Goal: Task Accomplishment & Management: Complete application form

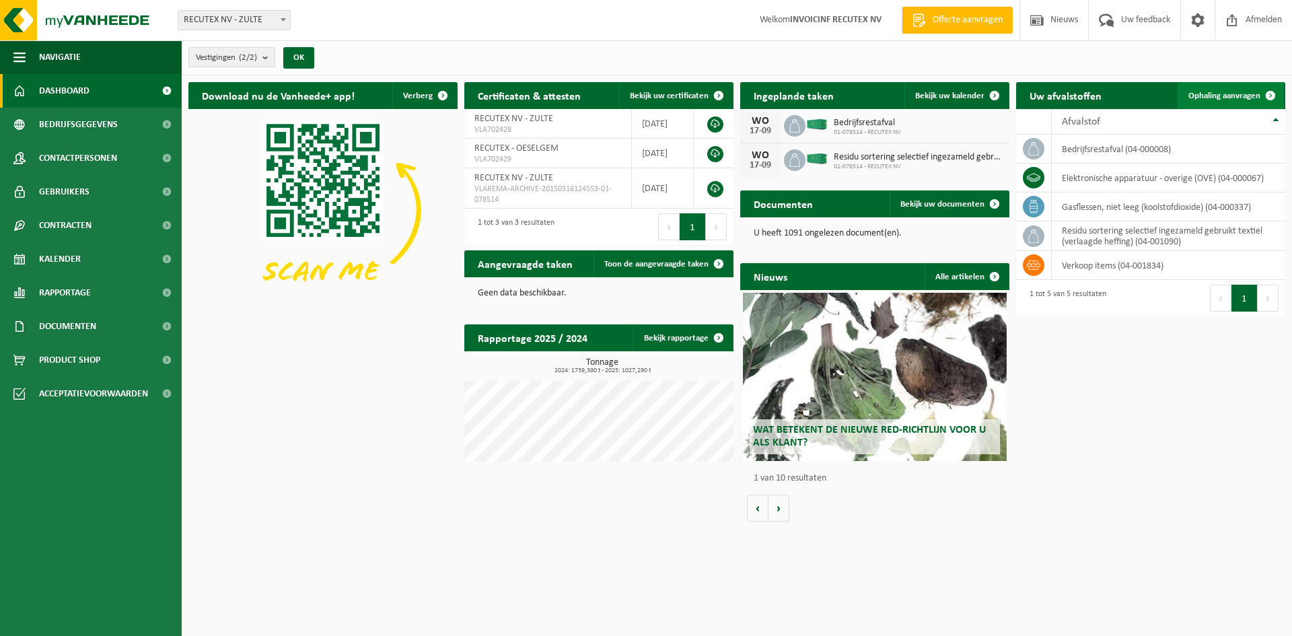
click at [1249, 98] on span "Ophaling aanvragen" at bounding box center [1225, 96] width 72 height 9
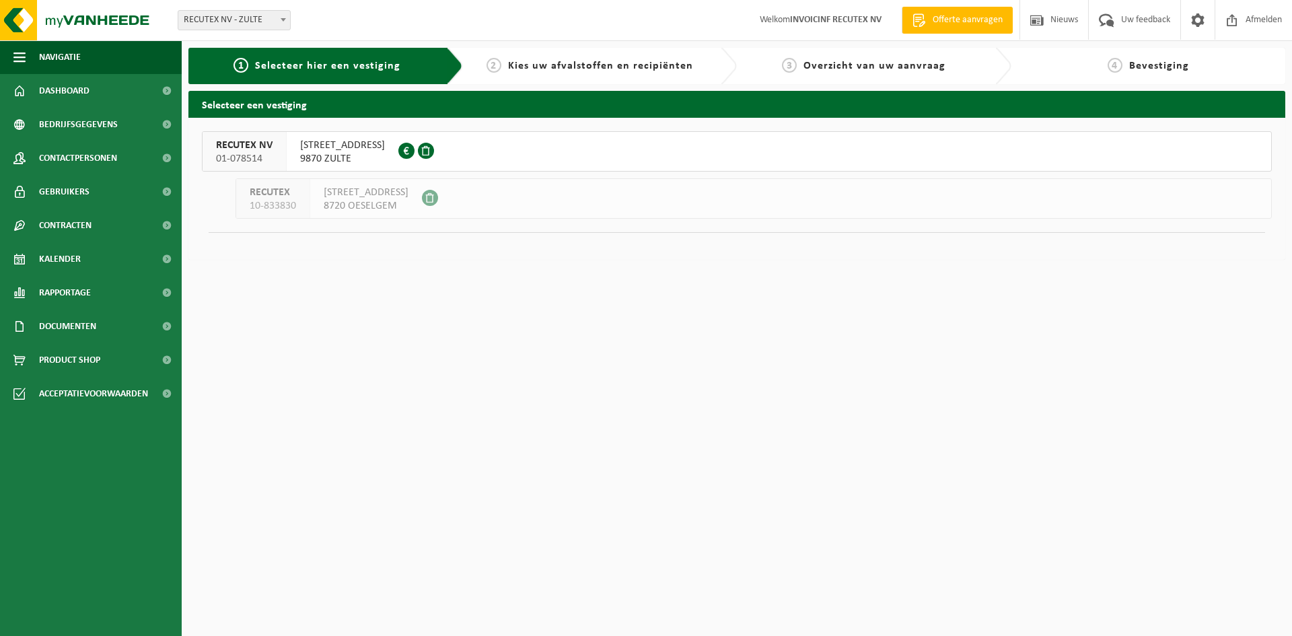
click at [336, 143] on span "WAREGEMSTRAAT 148" at bounding box center [342, 145] width 85 height 13
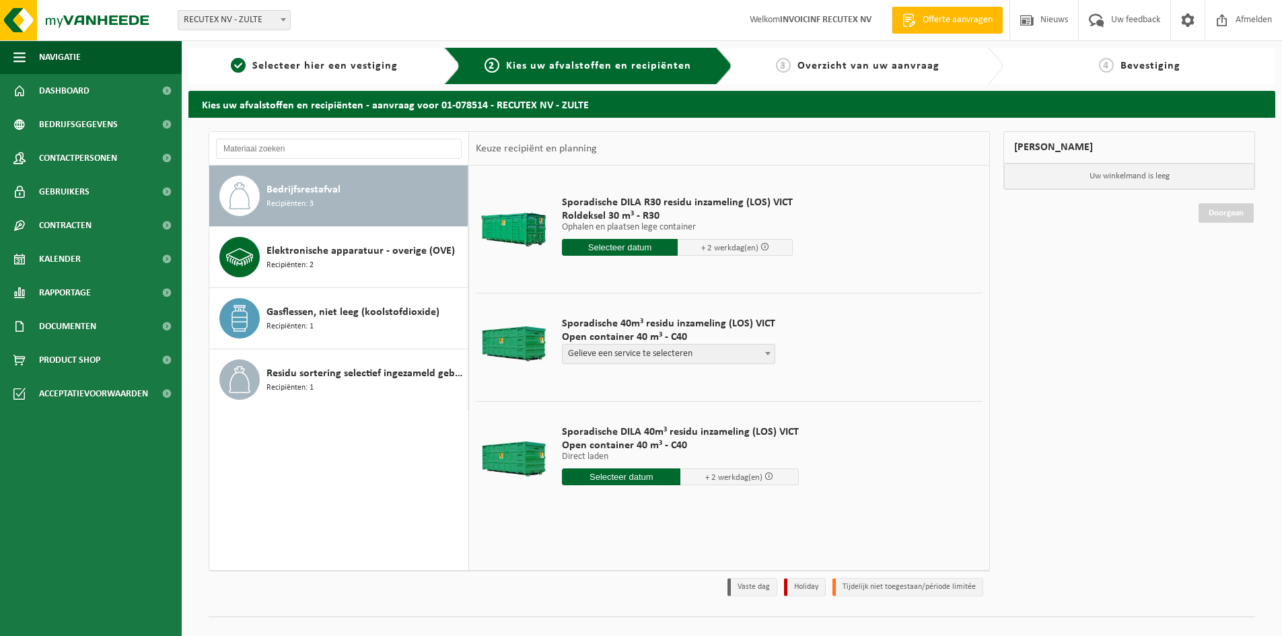
click at [767, 354] on span at bounding box center [767, 353] width 13 height 17
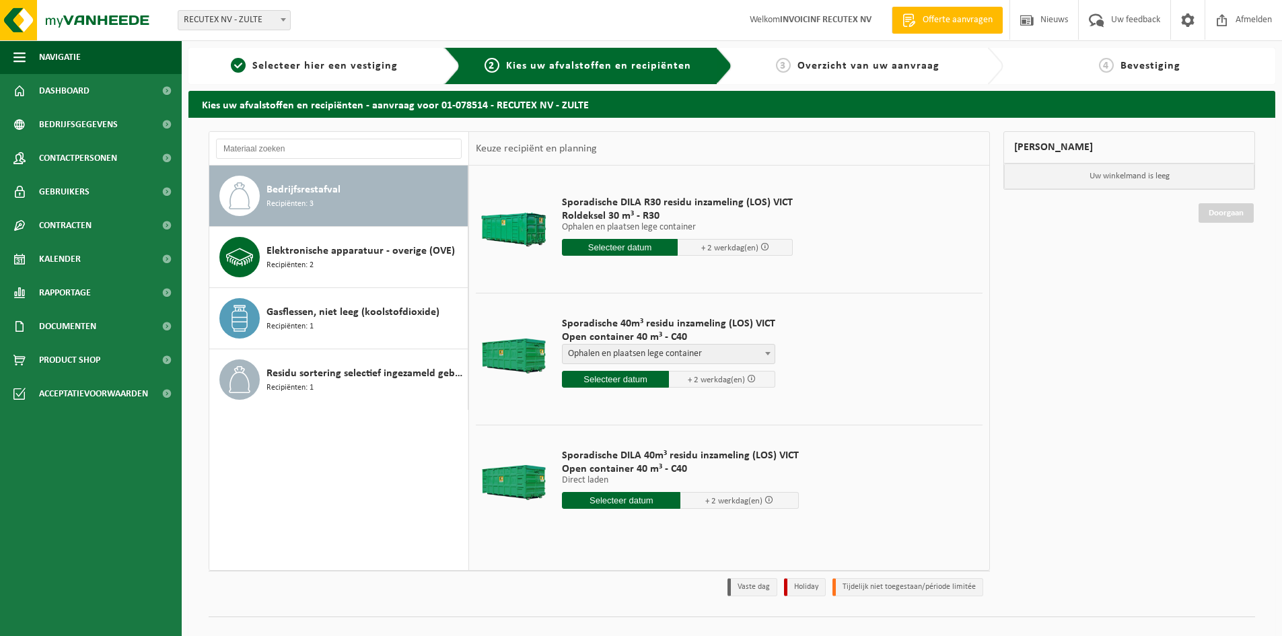
select select "P2PL-VEL-098641_HK-XC-40-GN-00_04-000008_46"
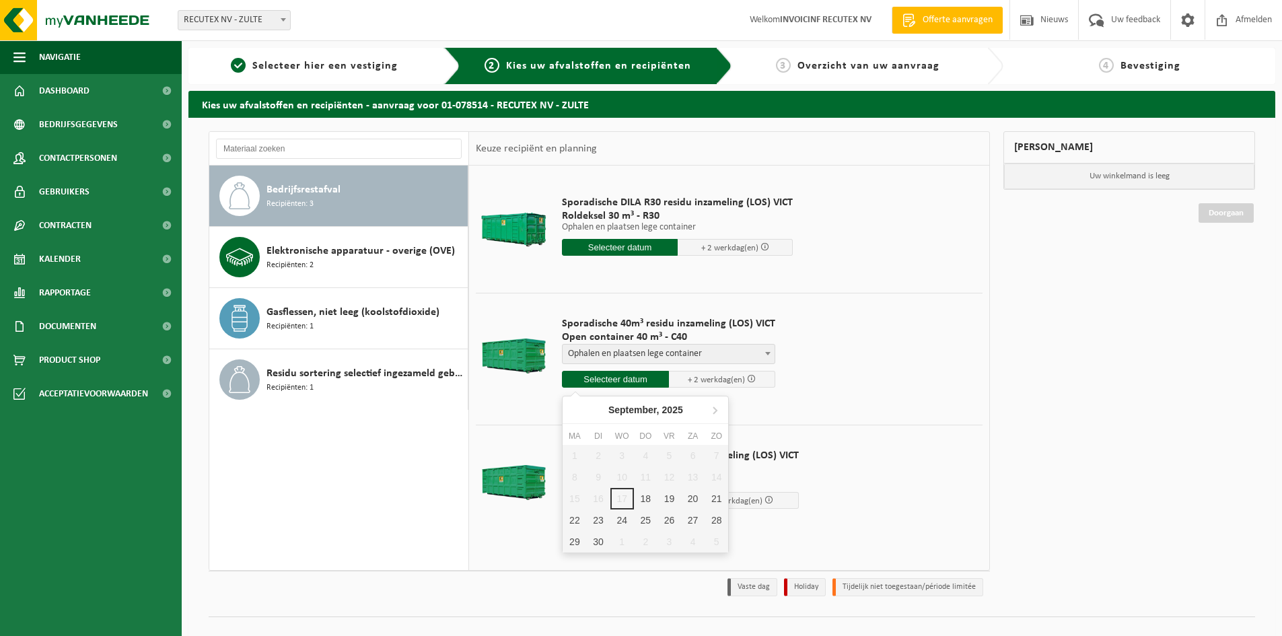
click at [631, 376] on input "text" at bounding box center [615, 379] width 107 height 17
click at [666, 497] on div "19" at bounding box center [670, 499] width 24 height 22
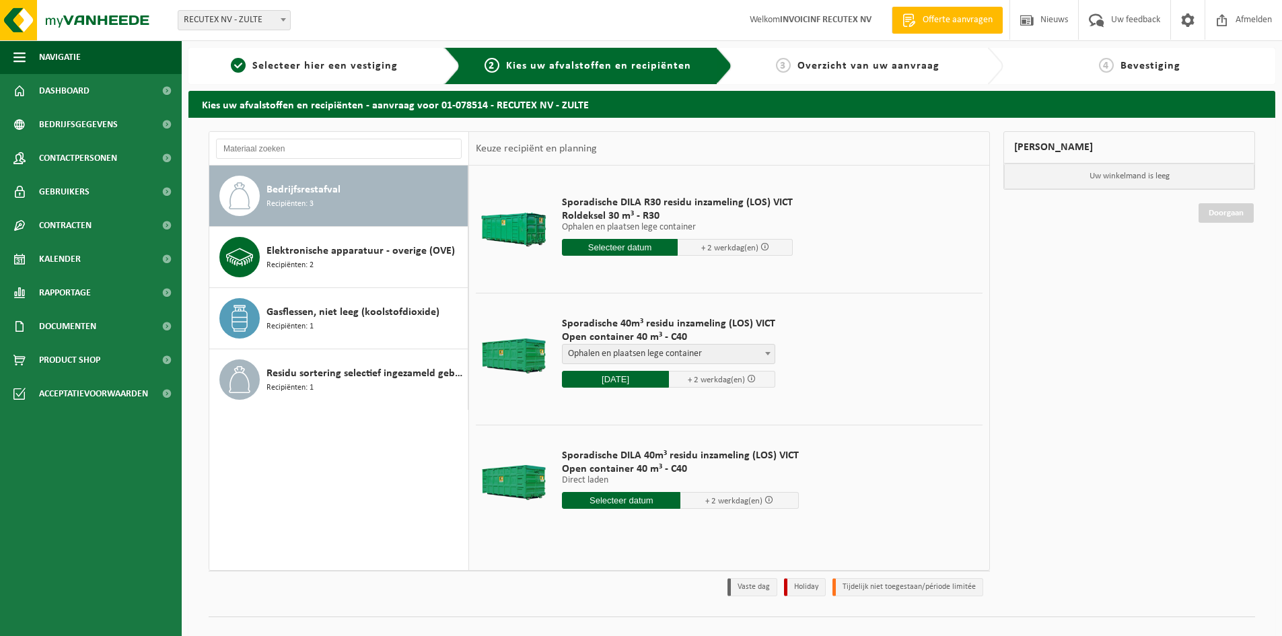
type input "Van 2025-09-19"
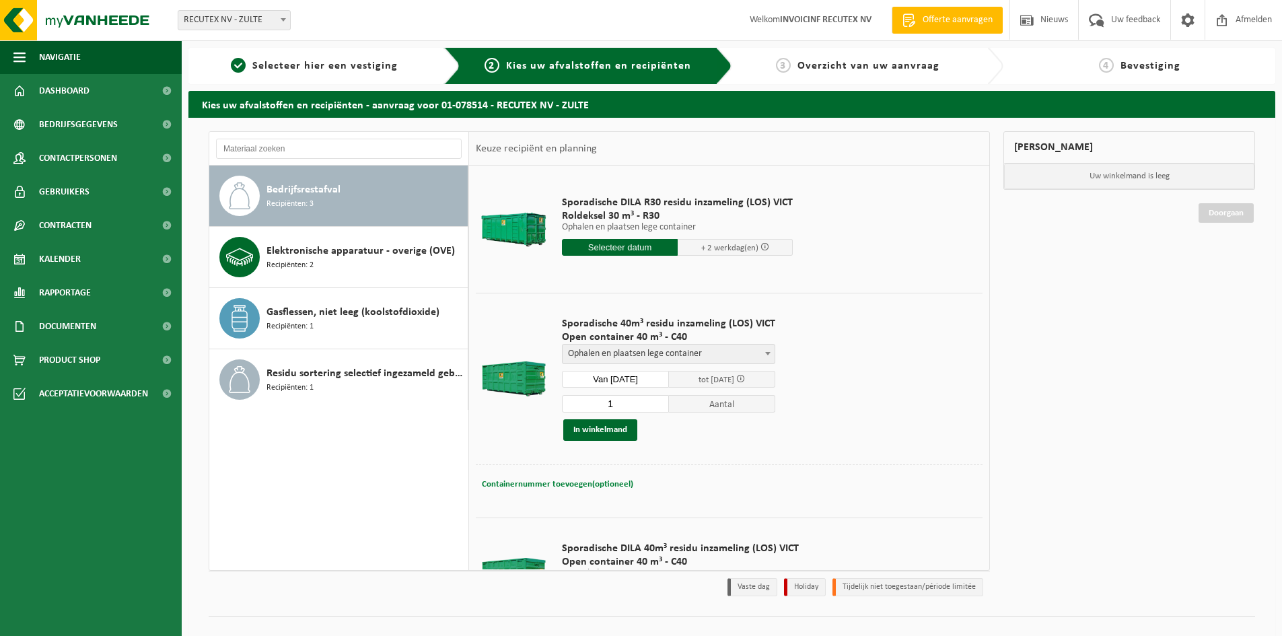
click at [589, 481] on span "Containernummer toevoegen(optioneel)" at bounding box center [557, 484] width 151 height 9
click at [733, 485] on input "VANAF 7U30, NIET VROEGER AANMELDEN OF WACHTUREN AANREKENEN ERVOOR, FABRIEK PAS …" at bounding box center [652, 484] width 246 height 18
drag, startPoint x: 616, startPoint y: 486, endPoint x: 501, endPoint y: 485, distance: 115.1
click at [501, 485] on div "Containernummer toevoegen(optioneel) Annuleren VANAF 7U30 AUB" at bounding box center [729, 485] width 500 height 20
type input "VANAF 7U30 AUB"
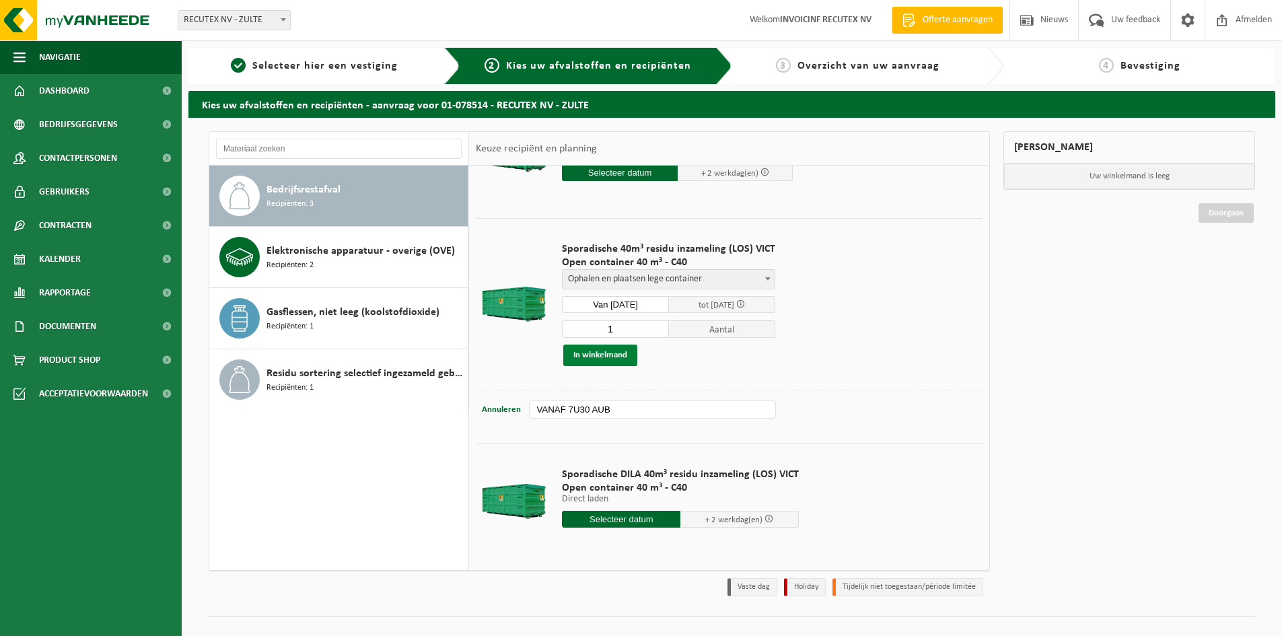
scroll to position [76, 0]
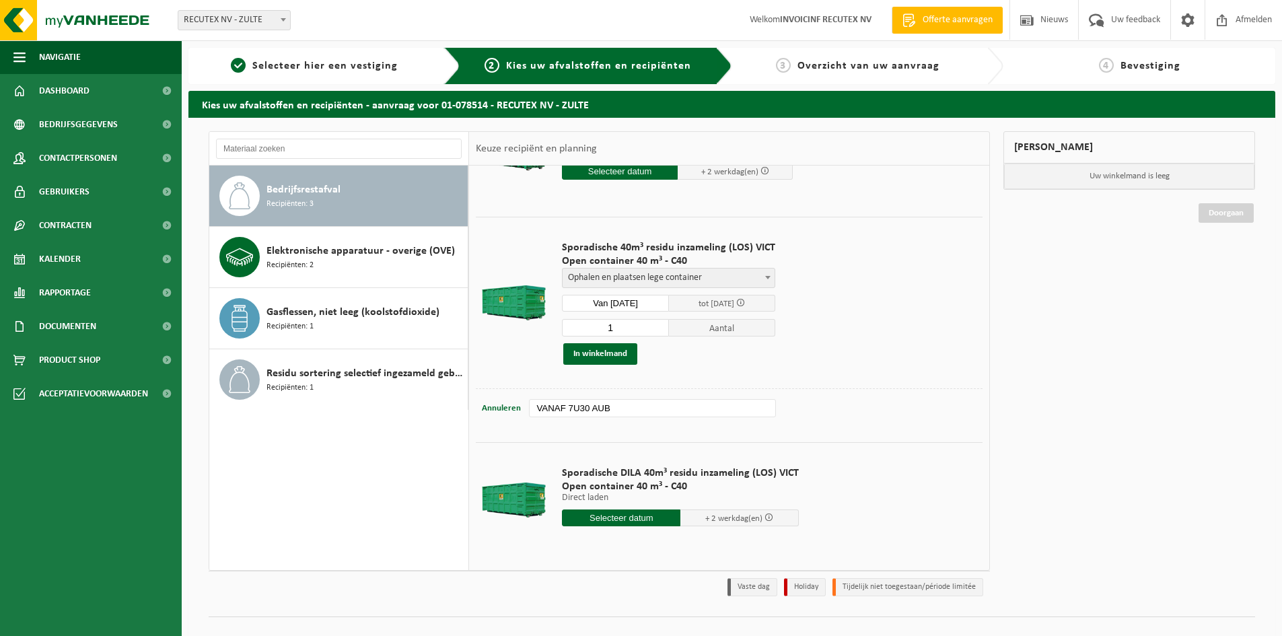
click at [627, 409] on input "VANAF 7U30 AUB" at bounding box center [652, 408] width 246 height 18
drag, startPoint x: 626, startPoint y: 406, endPoint x: 493, endPoint y: 413, distance: 132.8
click at [493, 413] on div "Containernummer toevoegen(optioneel) Annuleren VANAF 7U30 AUB" at bounding box center [729, 409] width 500 height 20
click at [594, 354] on button "In winkelmand" at bounding box center [600, 354] width 74 height 22
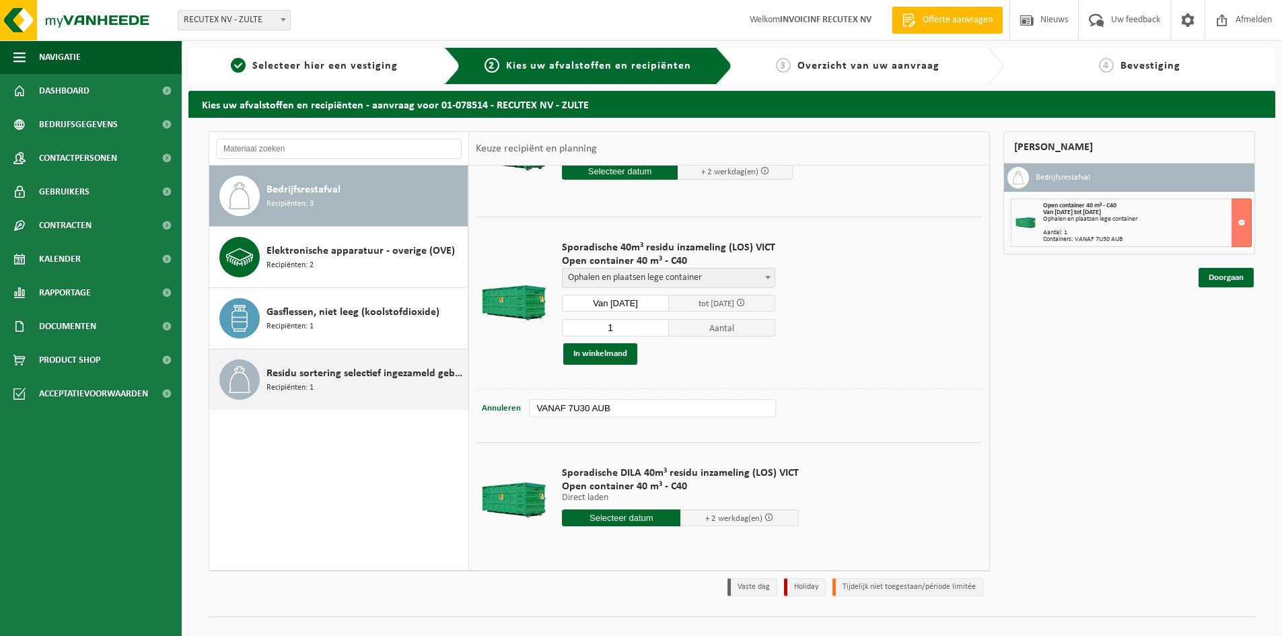
click at [295, 380] on span "Residu sortering selectief ingezameld gebruikt textiel (verlaagde heffing)" at bounding box center [366, 373] width 198 height 16
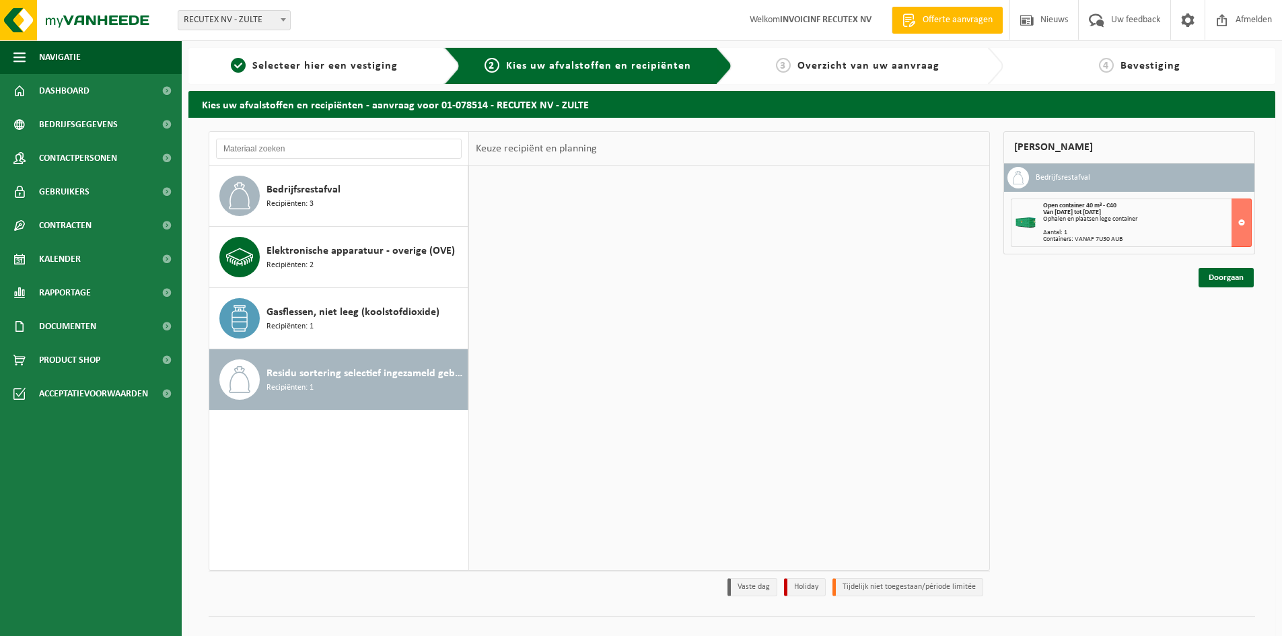
scroll to position [0, 0]
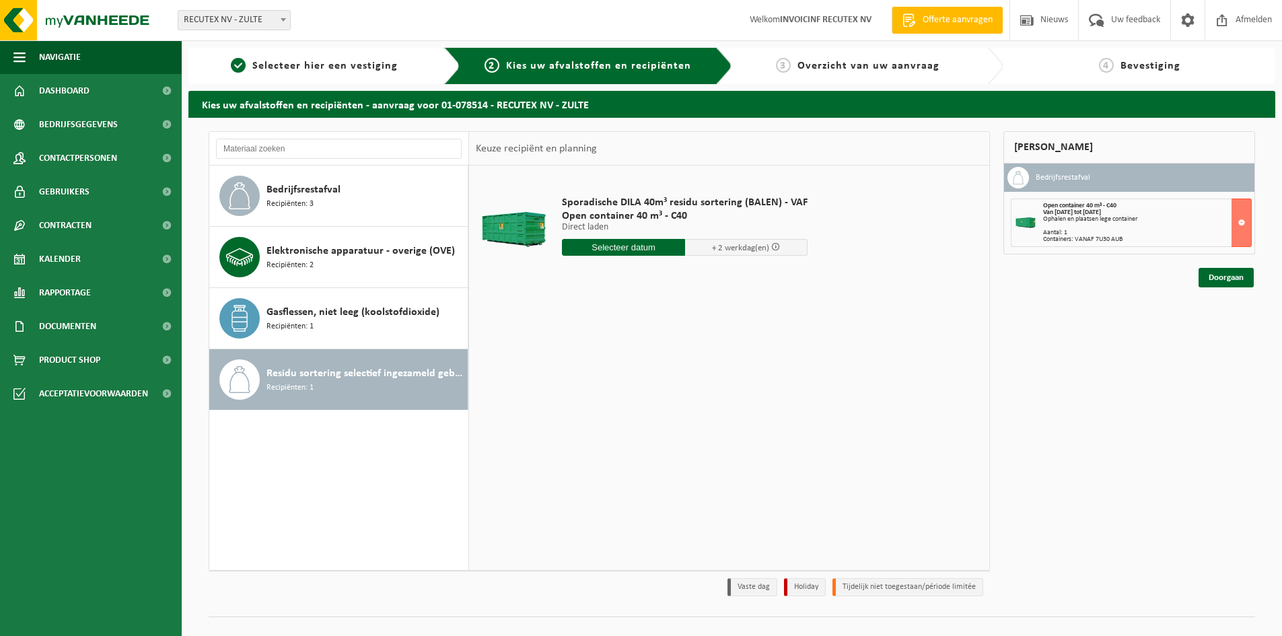
click at [625, 244] on input "text" at bounding box center [623, 247] width 123 height 17
click at [672, 367] on div "19" at bounding box center [670, 367] width 24 height 22
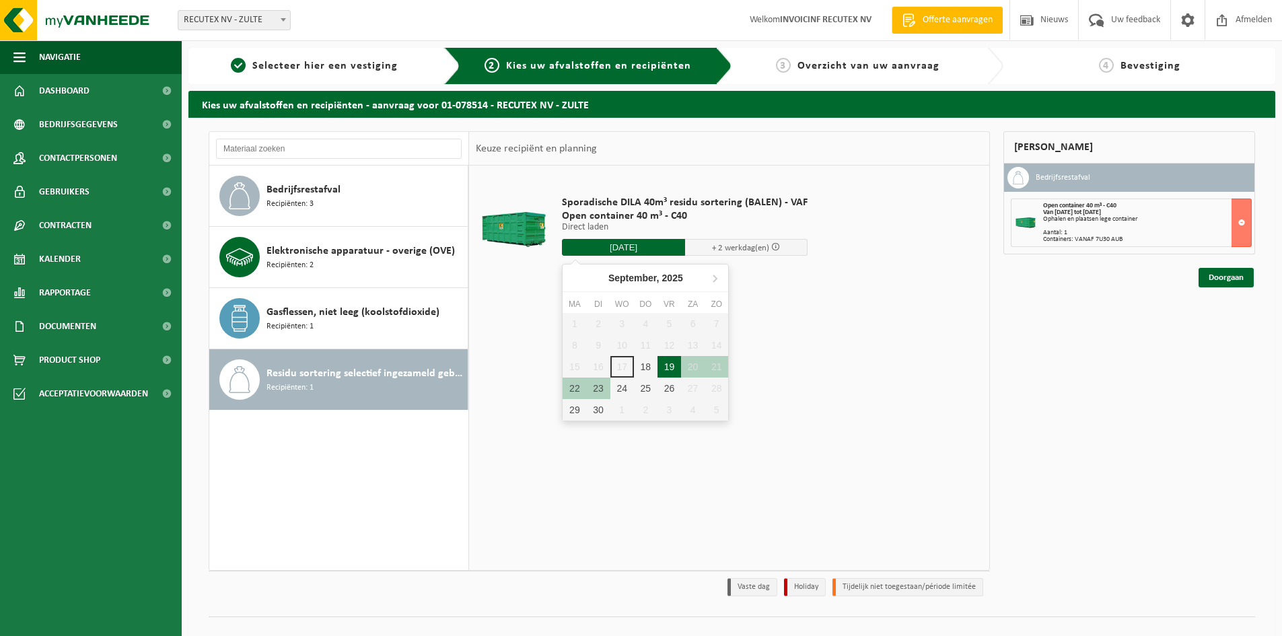
type input "Van 2025-09-19"
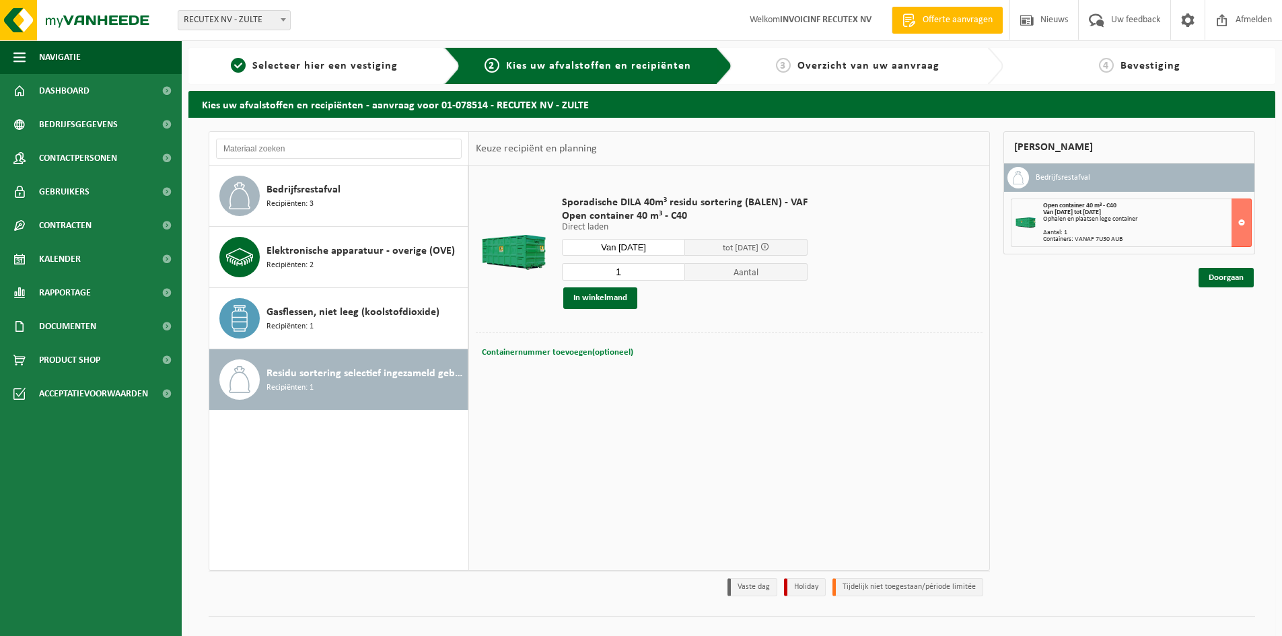
click at [574, 350] on span "Containernummer toevoegen(optioneel)" at bounding box center [557, 352] width 151 height 9
paste input "VANAF 7U30 AUB"
click at [632, 351] on input "VANAF 7U30 AUB" at bounding box center [652, 352] width 246 height 18
type input "VANAF 7U30 AUB"
click at [607, 299] on button "In winkelmand" at bounding box center [600, 298] width 74 height 22
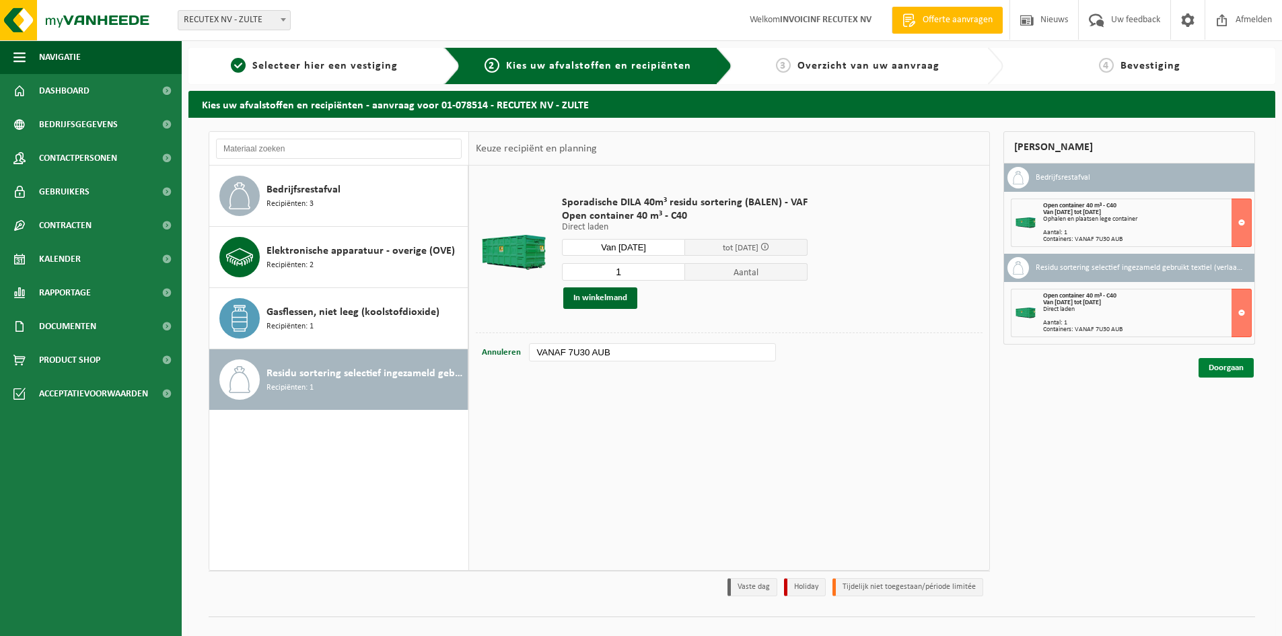
click at [1208, 369] on link "Doorgaan" at bounding box center [1226, 368] width 55 height 20
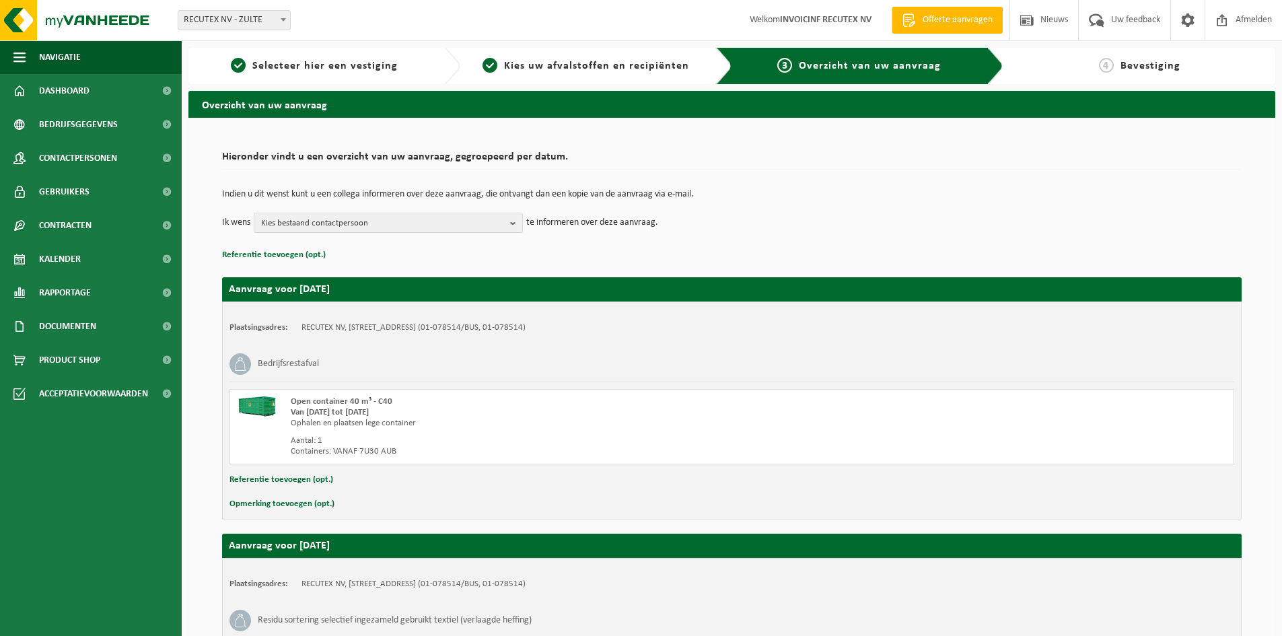
scroll to position [209, 0]
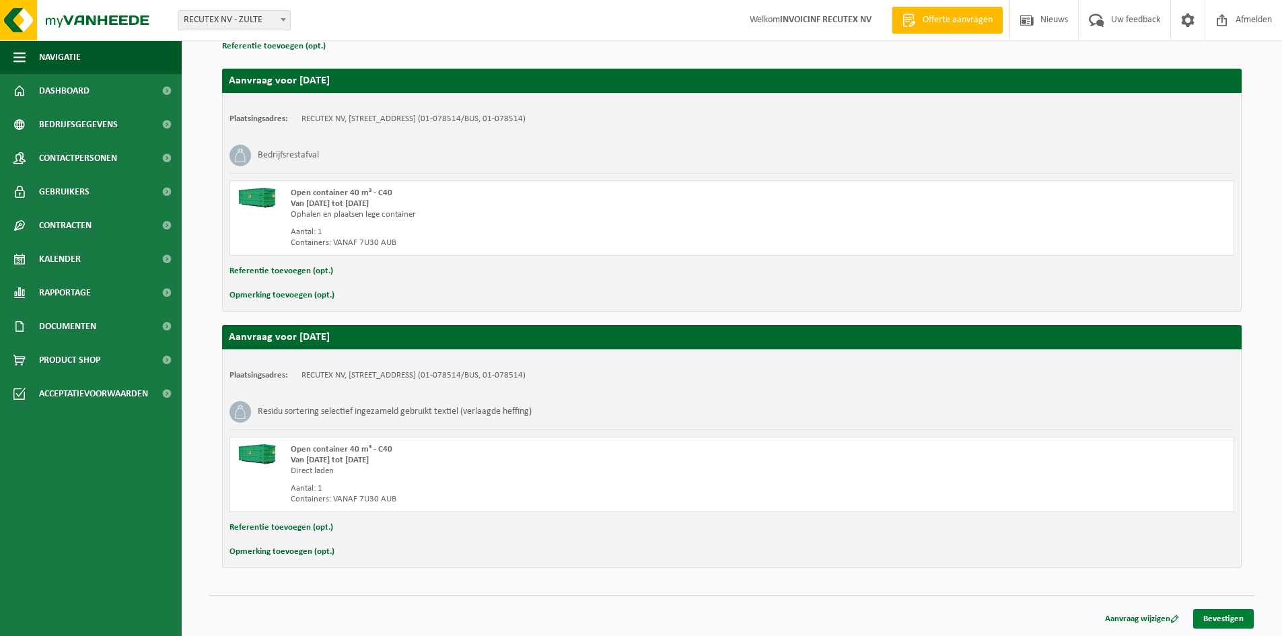
click at [1223, 617] on link "Bevestigen" at bounding box center [1223, 619] width 61 height 20
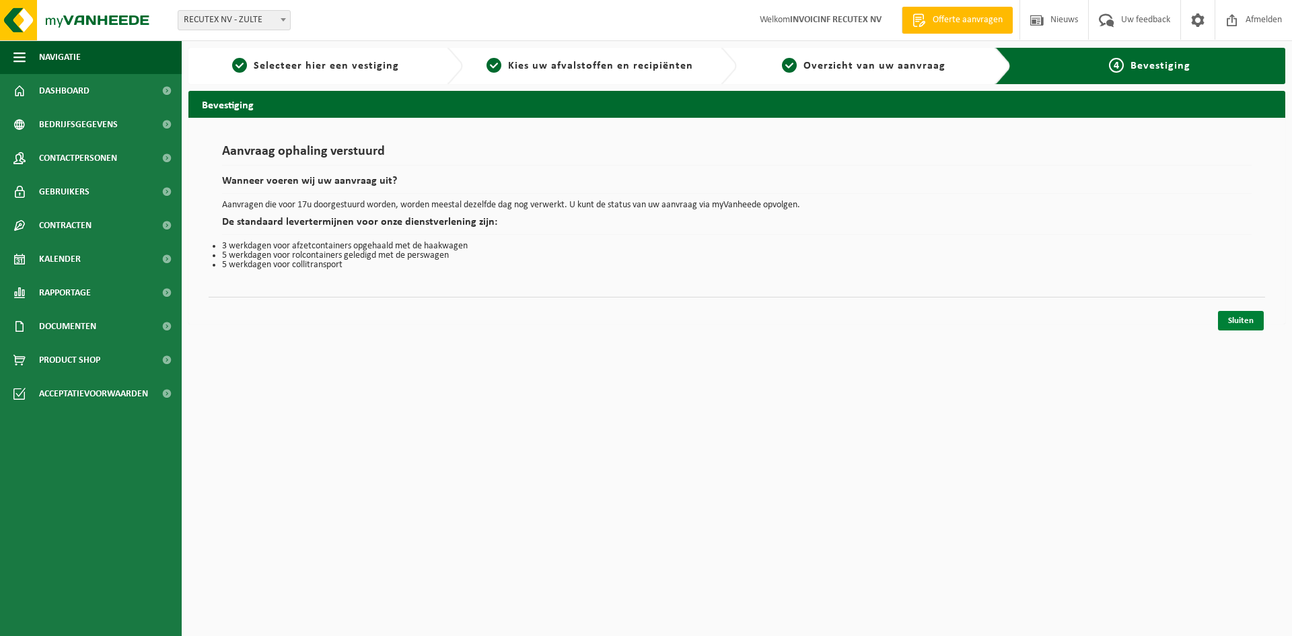
click at [1249, 321] on link "Sluiten" at bounding box center [1241, 321] width 46 height 20
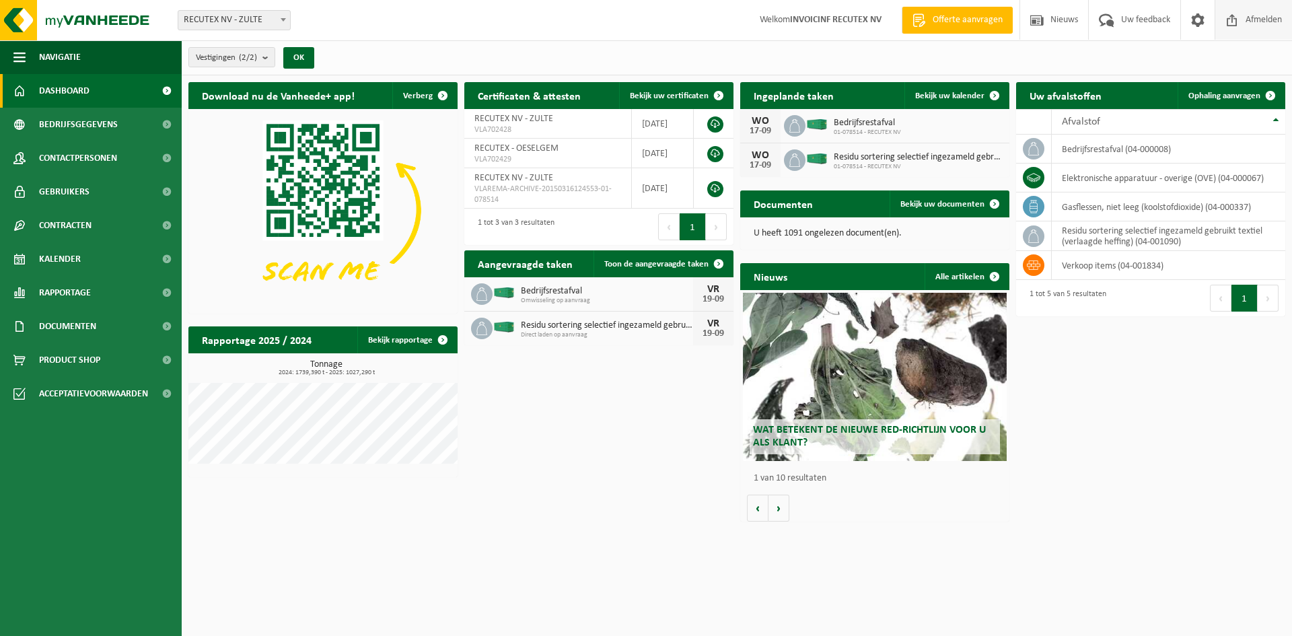
click at [1267, 22] on span "Afmelden" at bounding box center [1263, 20] width 43 height 40
